Goal: Navigation & Orientation: Find specific page/section

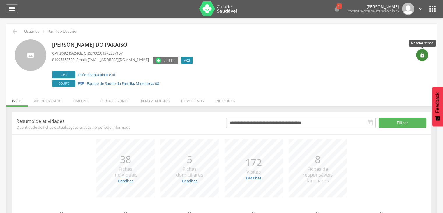
click at [421, 54] on icon "" at bounding box center [422, 55] width 6 height 6
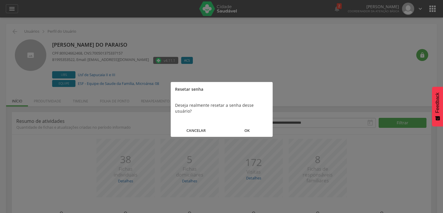
click at [253, 125] on button "OK" at bounding box center [247, 130] width 51 height 13
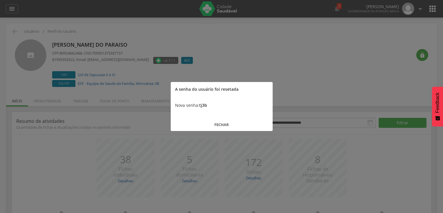
click at [221, 125] on button "FECHAR" at bounding box center [222, 124] width 102 height 13
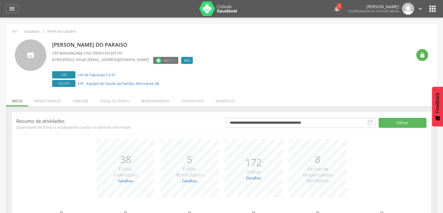
click at [333, 11] on icon "" at bounding box center [336, 8] width 7 height 7
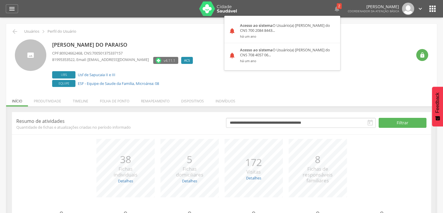
click at [326, 50] on div "[PERSON_NAME] do Paraiso CPF: 80924662468 , CNS: 700501375337157 81995353522 , …" at bounding box center [232, 63] width 360 height 49
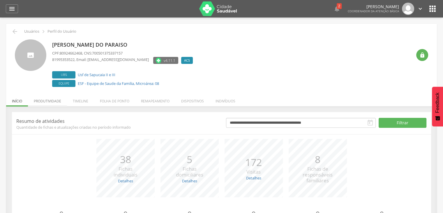
click at [50, 98] on li "Produtividade" at bounding box center [47, 100] width 39 height 14
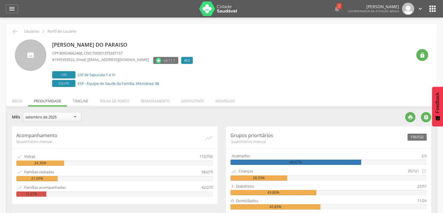
click at [85, 100] on li "Timeline" at bounding box center [80, 100] width 27 height 14
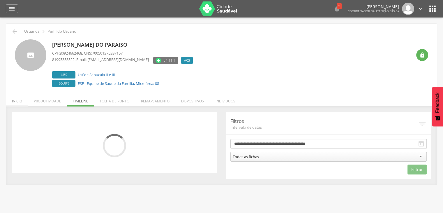
click at [15, 104] on li "Início" at bounding box center [17, 100] width 22 height 14
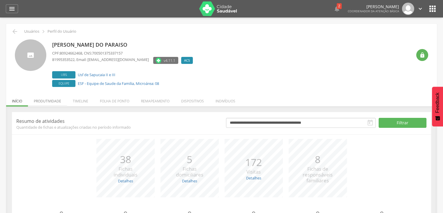
click at [52, 100] on li "Produtividade" at bounding box center [47, 100] width 39 height 14
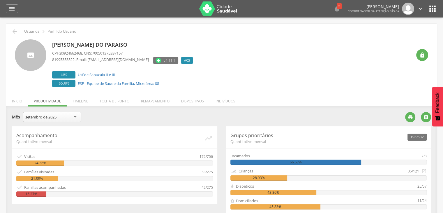
click at [150, 133] on p "Acompanhamento" at bounding box center [110, 135] width 188 height 7
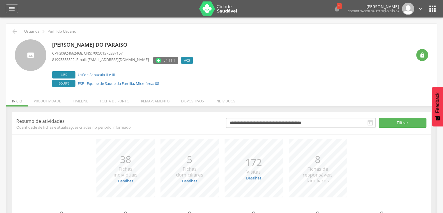
click at [373, 74] on div "[PERSON_NAME] do Paraiso CPF: 80924662468 , CNS: 700501375337157 81995353522 , …" at bounding box center [232, 63] width 360 height 49
